Goal: Check status: Check status

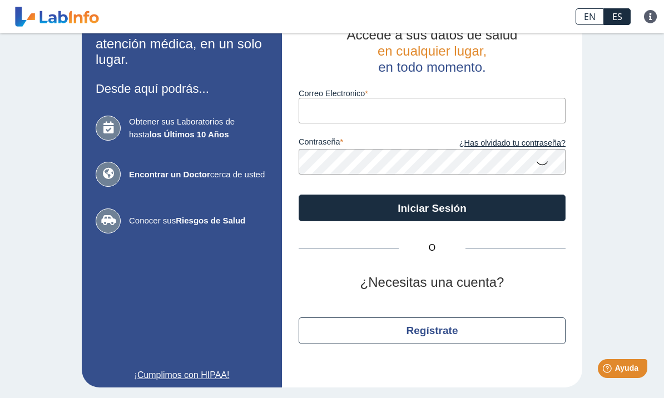
scroll to position [33, 0]
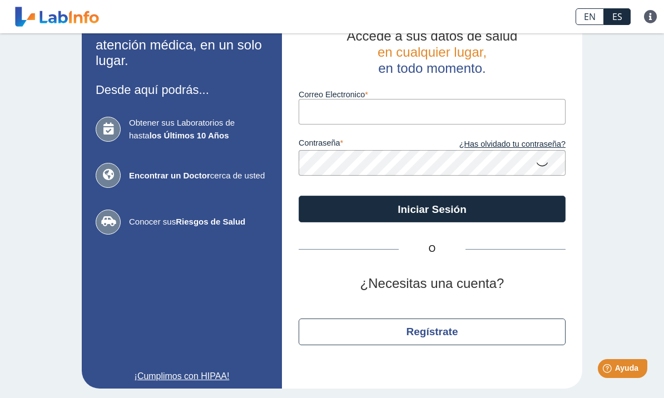
click at [397, 112] on input "Correo Electronico" at bounding box center [432, 111] width 267 height 25
type input "[EMAIL_ADDRESS][DOMAIN_NAME]"
click at [432, 209] on button "Iniciar Sesión" at bounding box center [432, 209] width 267 height 27
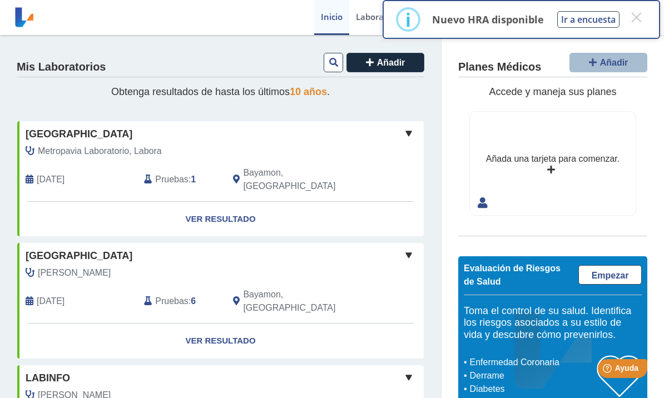
click at [642, 18] on button "×" at bounding box center [636, 17] width 20 height 20
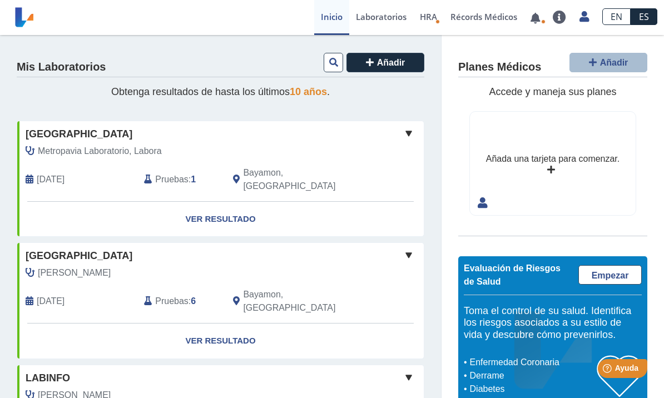
click at [333, 61] on icon at bounding box center [333, 62] width 9 height 9
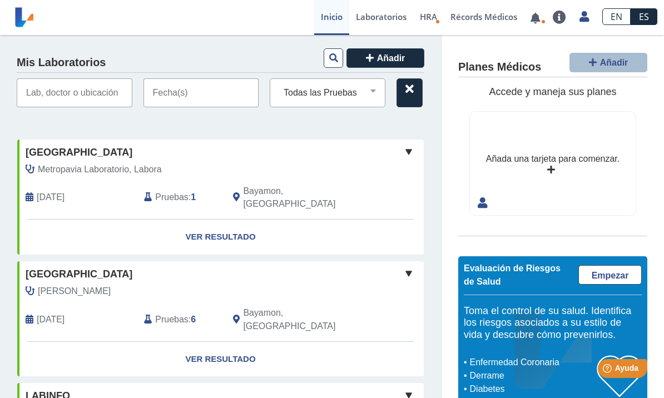
scroll to position [6, 0]
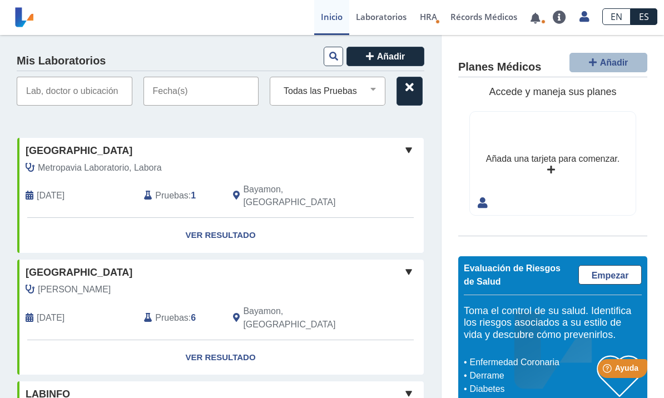
click at [102, 87] on input "text" at bounding box center [75, 91] width 116 height 29
click at [132, 151] on span "[GEOGRAPHIC_DATA]" at bounding box center [79, 150] width 107 height 15
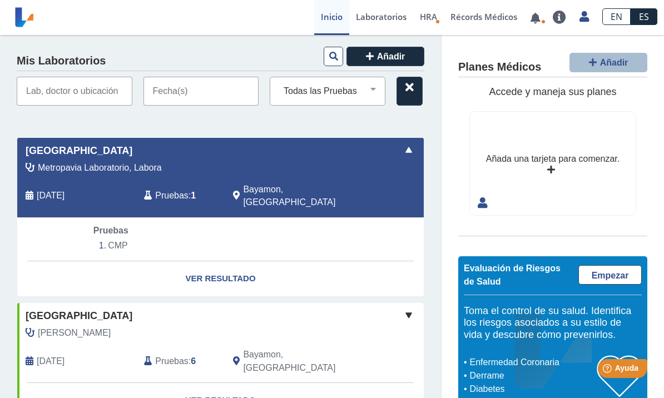
click at [230, 92] on input "text" at bounding box center [201, 91] width 116 height 29
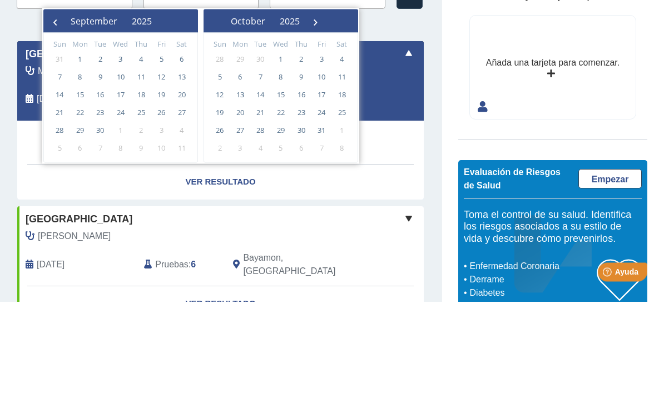
click at [82, 200] on span "22" at bounding box center [80, 209] width 18 height 18
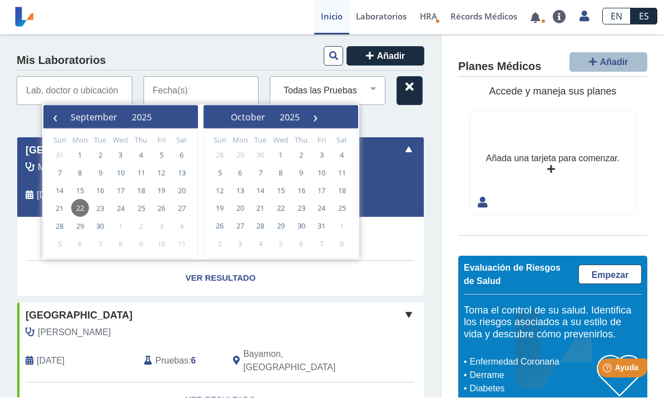
click at [372, 91] on select "Todas las Pruebas anti - dna ds (serum) [MEDICAL_DATA] c3 complement (serum) c4…" at bounding box center [332, 91] width 106 height 14
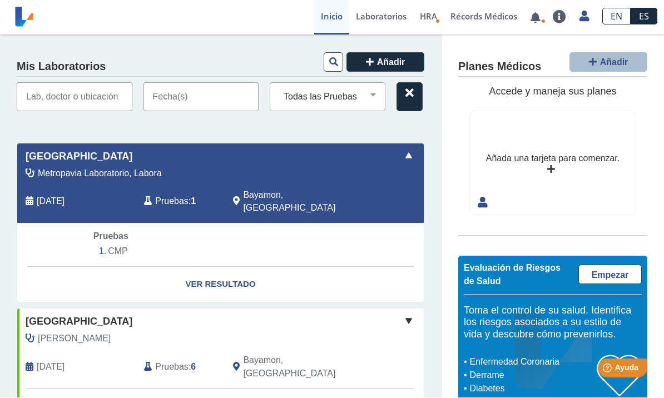
scroll to position [0, 0]
click at [219, 95] on input "text" at bounding box center [201, 97] width 116 height 29
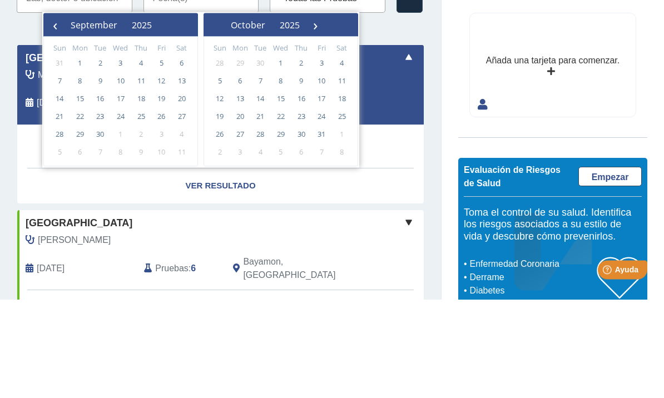
click at [82, 206] on span "22" at bounding box center [80, 215] width 18 height 18
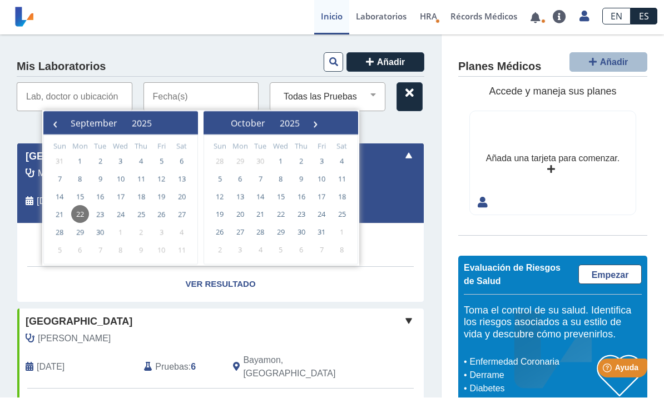
click at [81, 214] on span "22" at bounding box center [80, 215] width 18 height 18
type input "[DATE] - [DATE]"
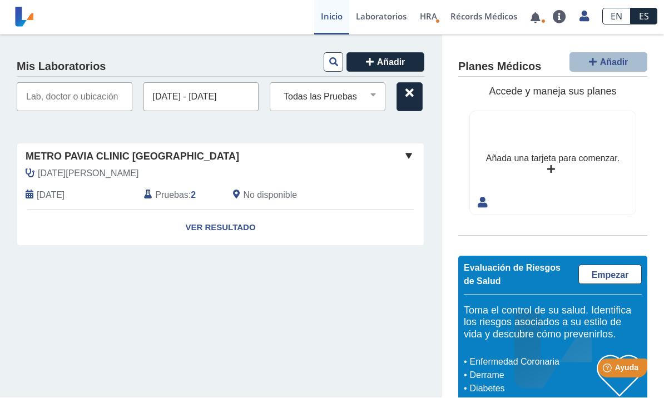
click at [102, 90] on input "text" at bounding box center [75, 97] width 116 height 29
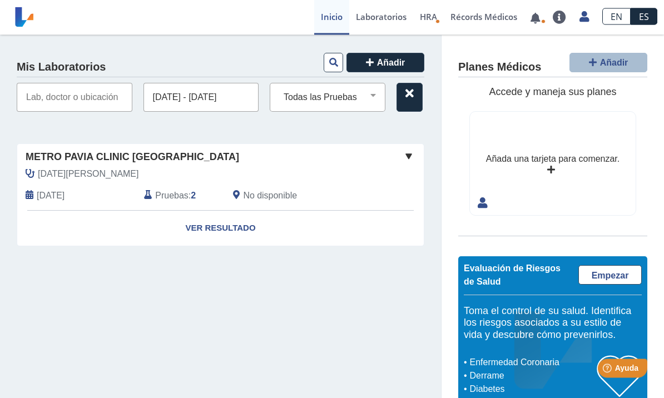
click at [101, 96] on input "text" at bounding box center [75, 97] width 116 height 29
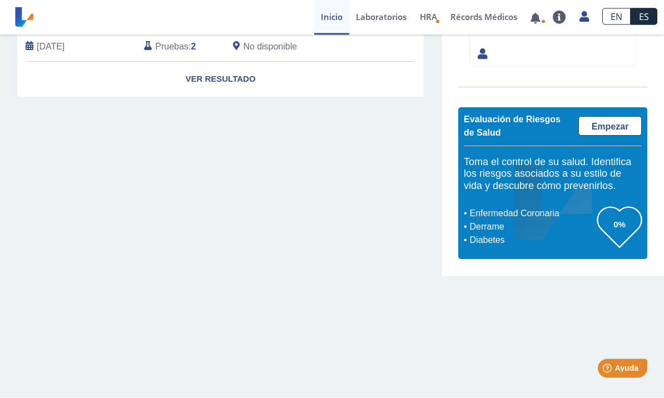
scroll to position [142, 0]
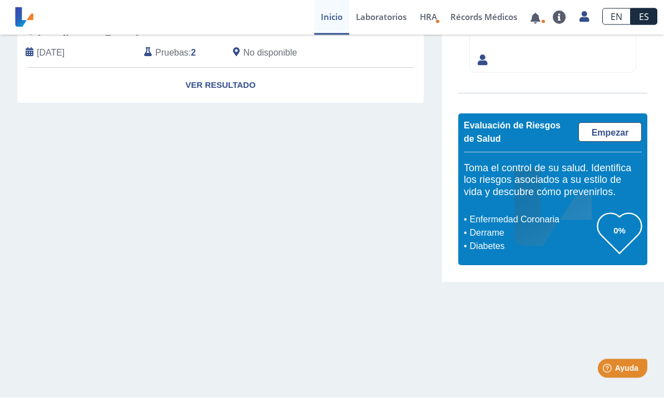
type input "Bella Vista"
click at [229, 86] on link "Ver Resultado" at bounding box center [220, 85] width 407 height 35
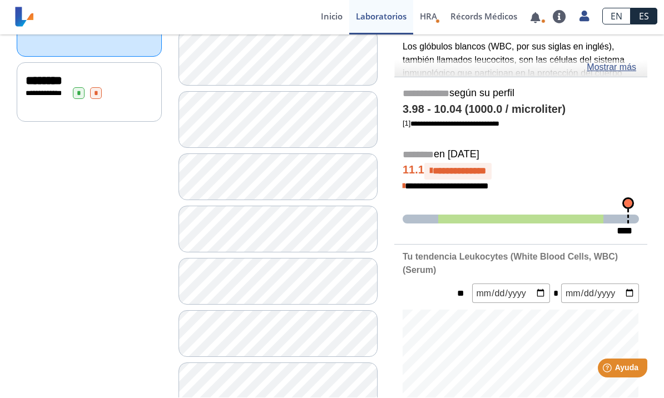
scroll to position [174, 0]
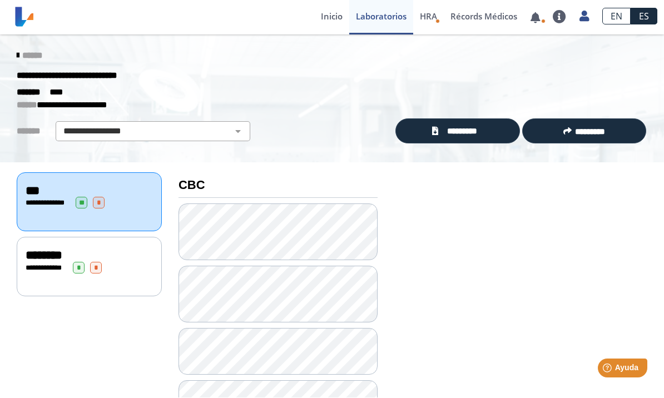
click at [31, 52] on span "******" at bounding box center [32, 56] width 20 height 8
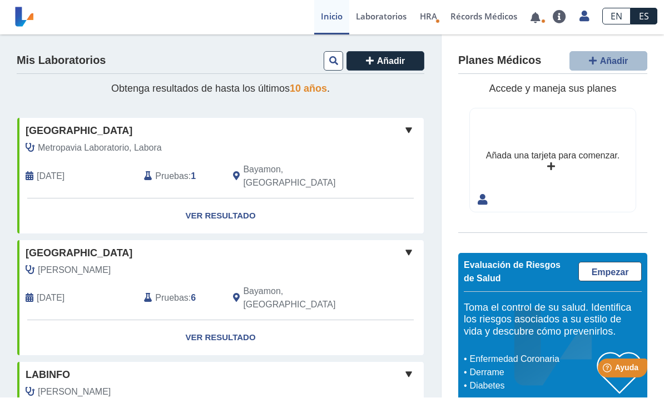
click at [331, 59] on icon at bounding box center [333, 61] width 9 height 9
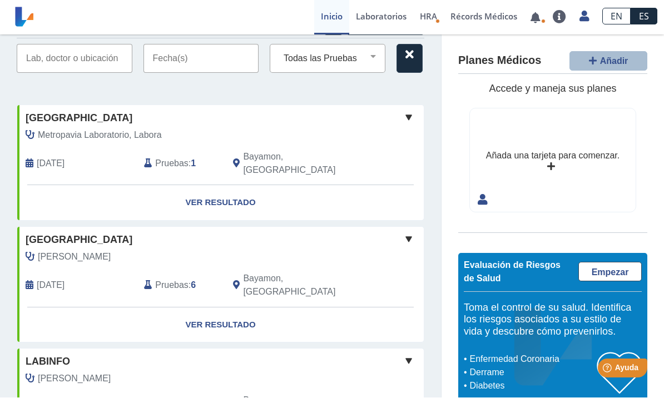
scroll to position [36, 0]
